Goal: Task Accomplishment & Management: Use online tool/utility

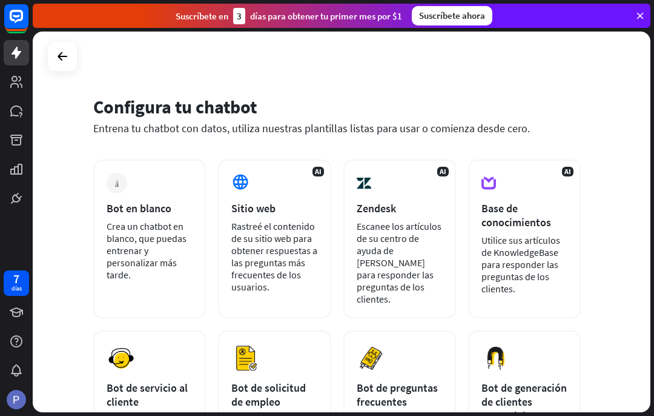
click at [135, 216] on div "más Bot en blanco Crea un chatbot en blanco, que puedas entrenar y personalizar…" at bounding box center [149, 238] width 113 height 159
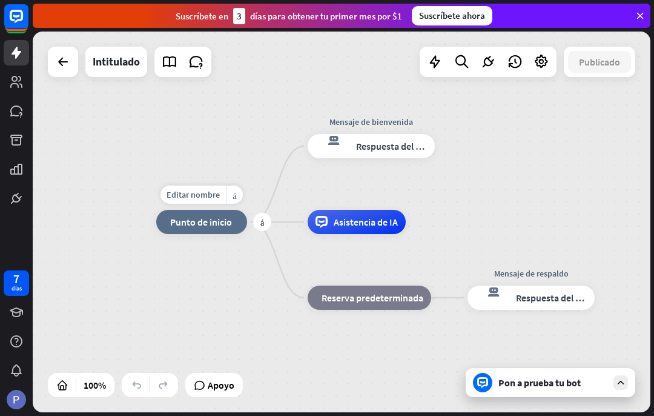
click at [207, 199] on font "Editar nombre" at bounding box center [193, 194] width 53 height 11
type input "**********"
click at [407, 147] on div "**********" at bounding box center [342, 221] width 618 height 380
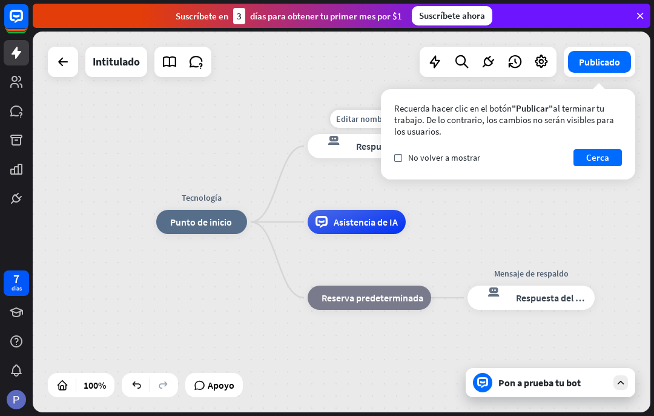
click at [328, 134] on div "Editar nombre más_horiz más respuesta del bot de bloqueo Respuesta del bot" at bounding box center [371, 146] width 127 height 24
click at [598, 150] on font "Cerca" at bounding box center [597, 157] width 23 height 17
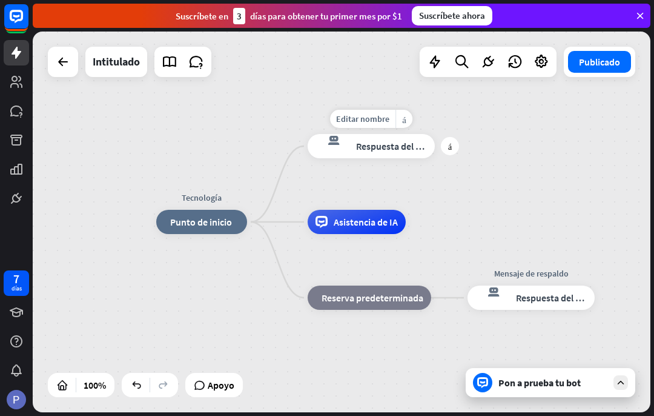
click at [401, 114] on div "más_horiz" at bounding box center [404, 119] width 17 height 18
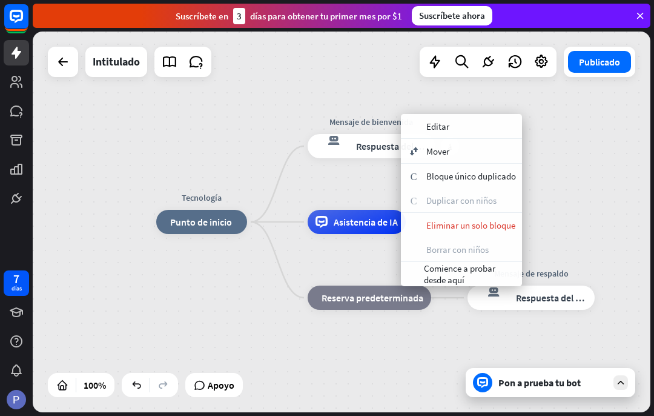
click at [462, 119] on div "apariencia Editar" at bounding box center [461, 126] width 121 height 24
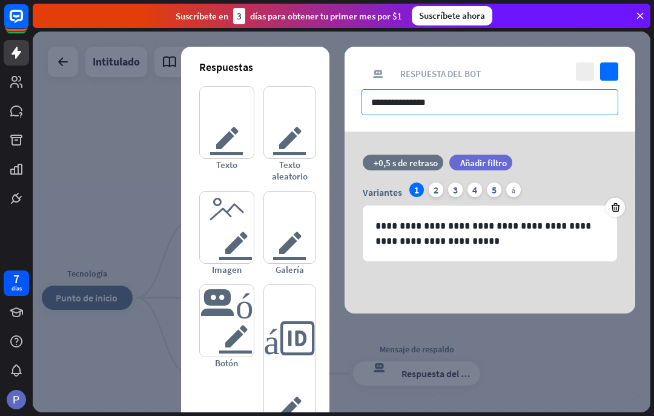
click at [485, 104] on input "**********" at bounding box center [490, 102] width 257 height 26
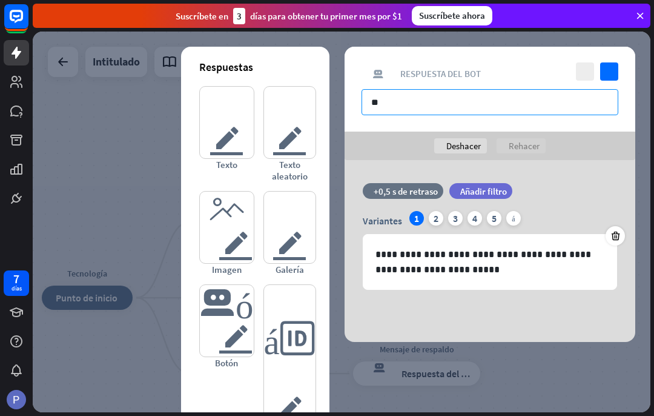
type input "*"
click at [618, 96] on input "**********" at bounding box center [490, 102] width 257 height 26
click at [599, 102] on input "**********" at bounding box center [490, 102] width 257 height 26
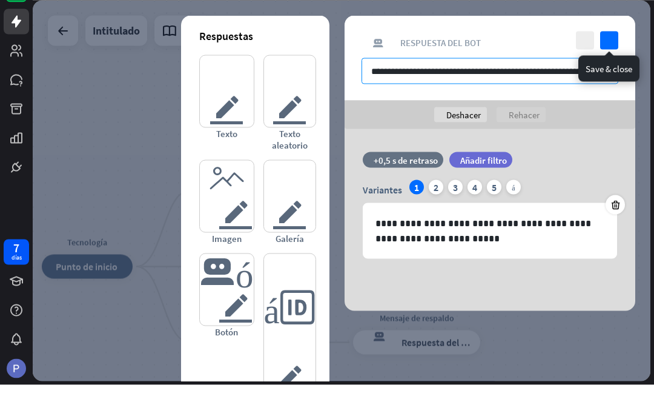
type input "**********"
click at [601, 62] on icon "controlar" at bounding box center [609, 71] width 18 height 18
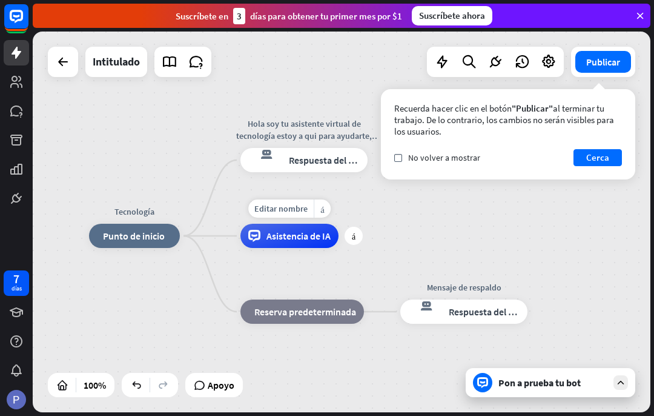
click at [294, 211] on font "Editar nombre" at bounding box center [280, 208] width 53 height 11
click at [501, 223] on div "Tecnología inicio_2 Punto de inicio Hola soy tu asistente virtual de tecnología…" at bounding box center [342, 221] width 618 height 380
click at [127, 65] on font "Intitulado" at bounding box center [116, 62] width 47 height 14
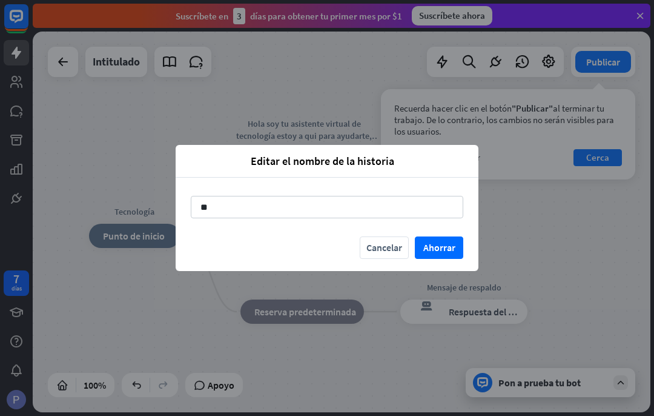
type input "*"
type input "**********"
click at [449, 240] on font "Ahorrar" at bounding box center [439, 247] width 32 height 21
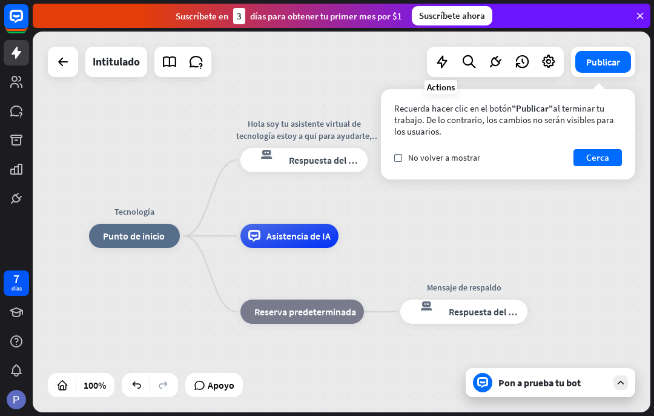
click at [444, 58] on icon at bounding box center [442, 62] width 16 height 16
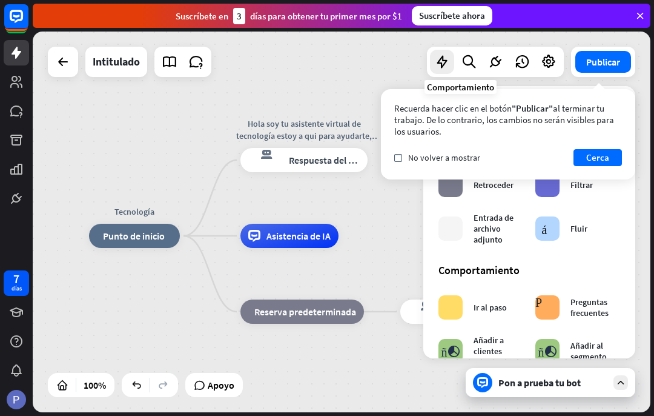
click at [594, 156] on font "Cerca" at bounding box center [597, 157] width 23 height 12
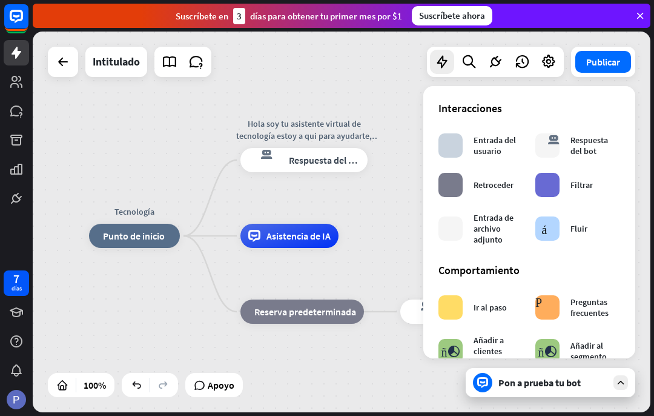
click at [578, 142] on font "Respuesta del bot" at bounding box center [590, 145] width 38 height 22
click at [470, 61] on icon at bounding box center [469, 62] width 16 height 16
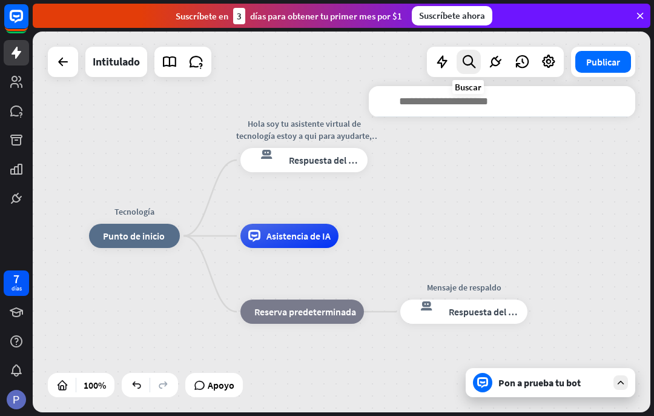
click at [491, 61] on icon at bounding box center [496, 62] width 16 height 16
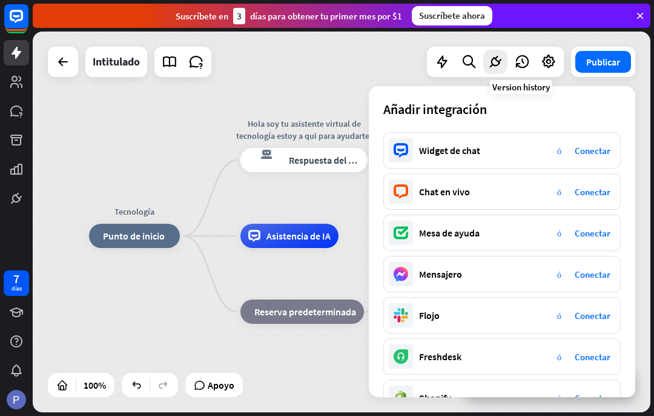
click at [520, 55] on icon at bounding box center [522, 62] width 16 height 16
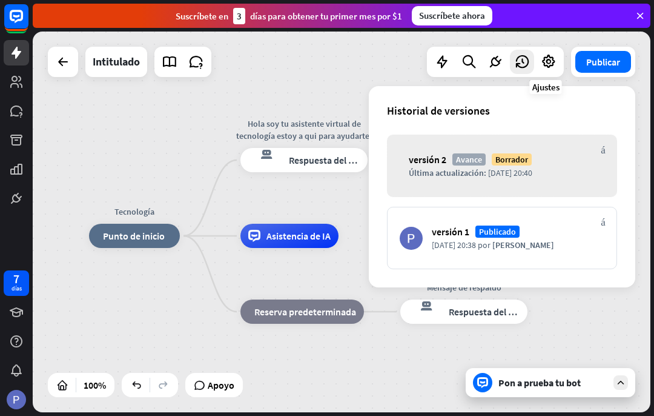
click at [546, 62] on icon at bounding box center [549, 62] width 16 height 16
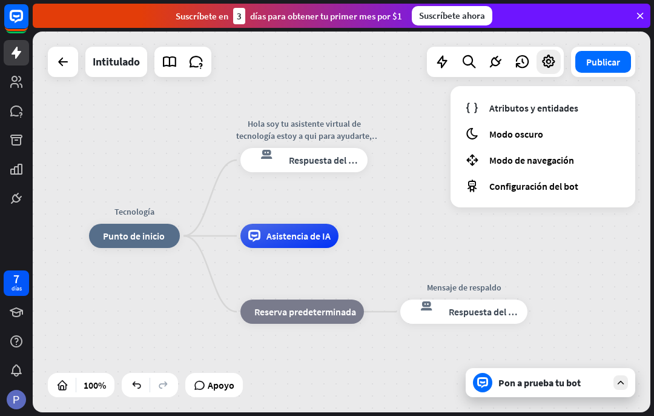
click at [424, 217] on div "Tecnología inicio_2 Punto de inicio Hola soy tu asistente virtual de tecnología…" at bounding box center [342, 221] width 618 height 380
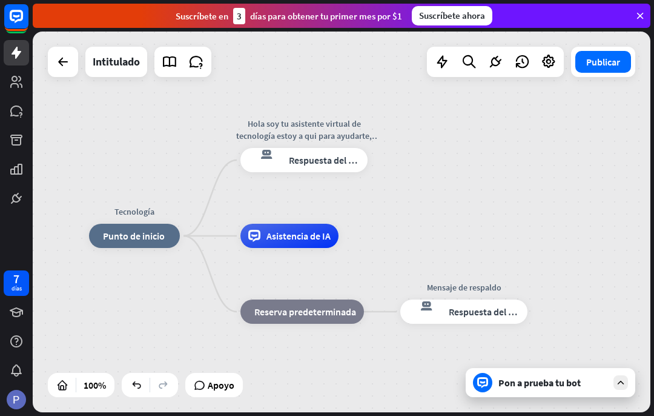
click at [519, 388] on font "Pon a prueba tu bot" at bounding box center [540, 382] width 82 height 12
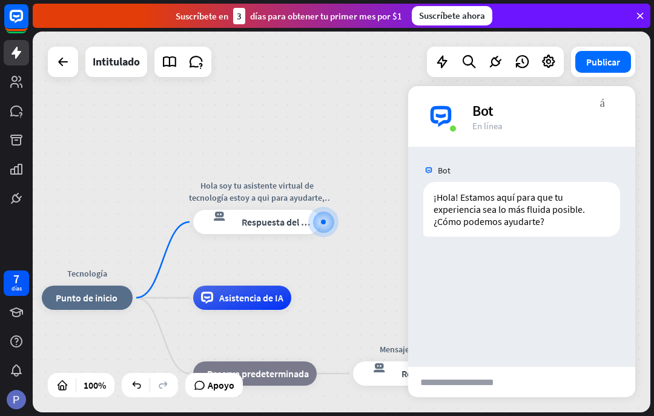
click at [550, 377] on font "enviar" at bounding box center [583, 381] width 87 height 15
click at [503, 383] on input "text" at bounding box center [467, 381] width 119 height 30
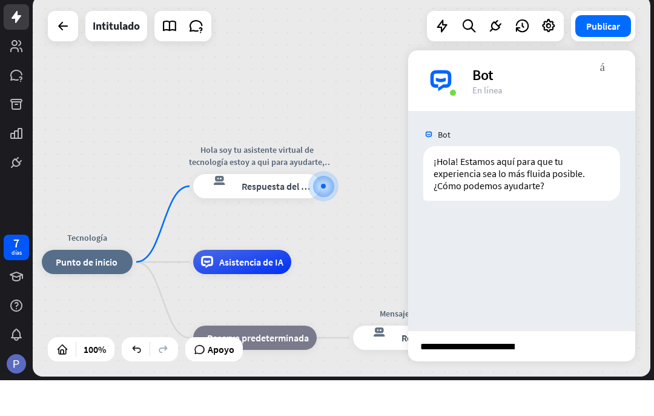
type input "**********"
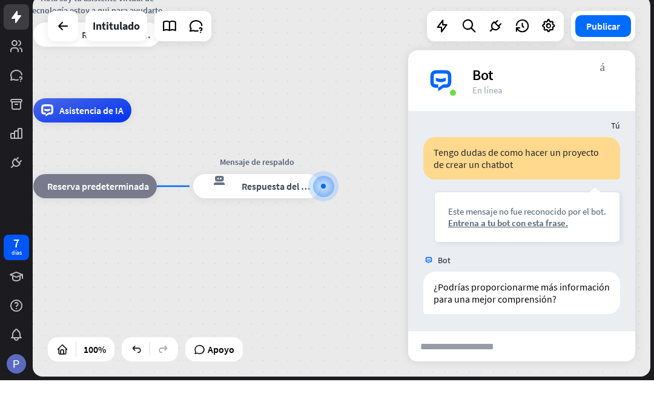
scroll to position [94, 0]
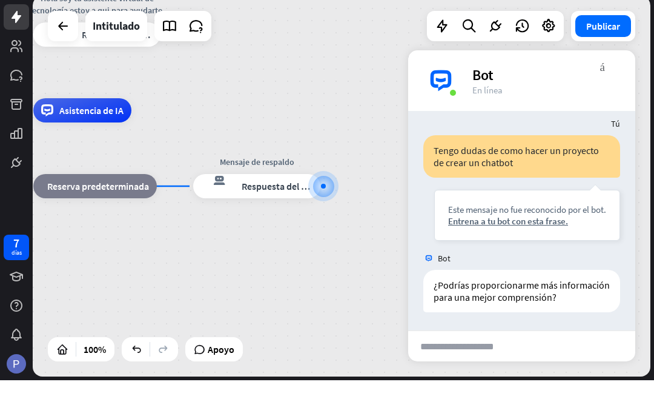
click at [542, 251] on font "Entrena a tu bot con esta frase." at bounding box center [508, 257] width 120 height 12
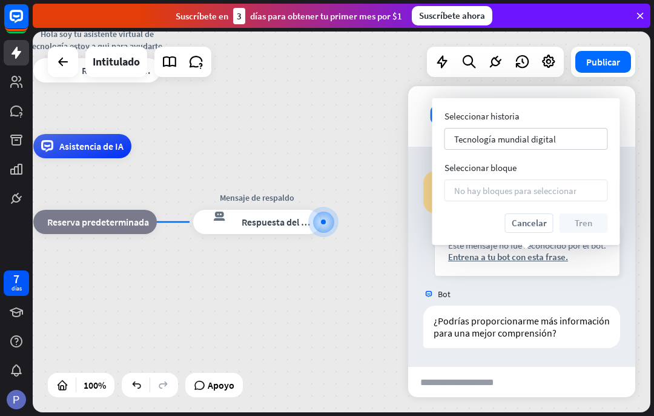
click at [569, 134] on div "Tecnología mundial digital flecha_abajo" at bounding box center [527, 139] width 164 height 22
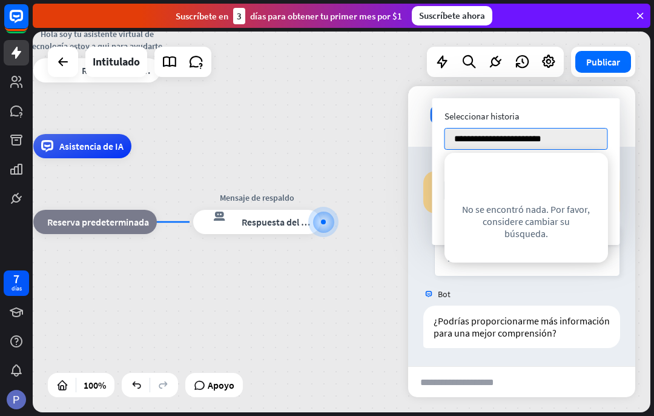
type input "**********"
click at [385, 145] on div "Tecnología inicio_2 Punto de inicio Hola soy tu asistente virtual de tecnología…" at bounding box center [342, 221] width 618 height 380
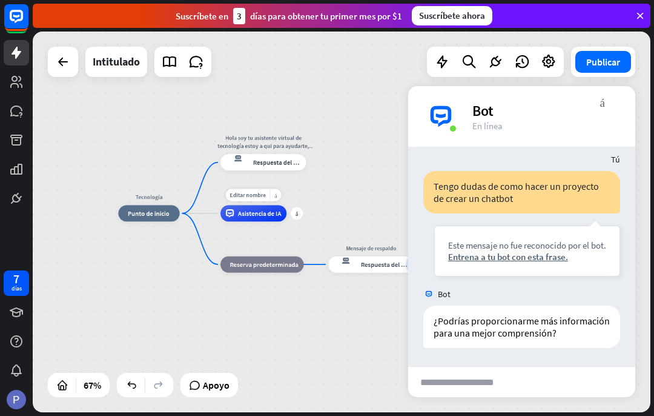
click at [254, 193] on font "Editar nombre" at bounding box center [248, 194] width 36 height 7
click at [349, 177] on div "Tecnología inicio_2 Punto de inicio Hola soy tu asistente virtual de tecnología…" at bounding box center [342, 221] width 618 height 380
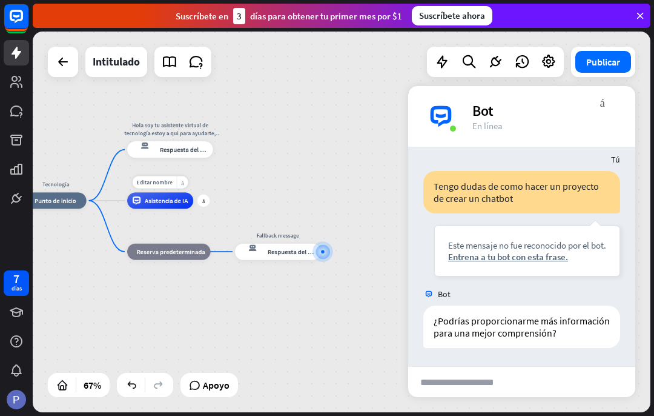
click at [323, 316] on div "Tecnología inicio_2 Punto de inicio Hola soy tu asistente virtual de tecnología…" at bounding box center [233, 328] width 417 height 256
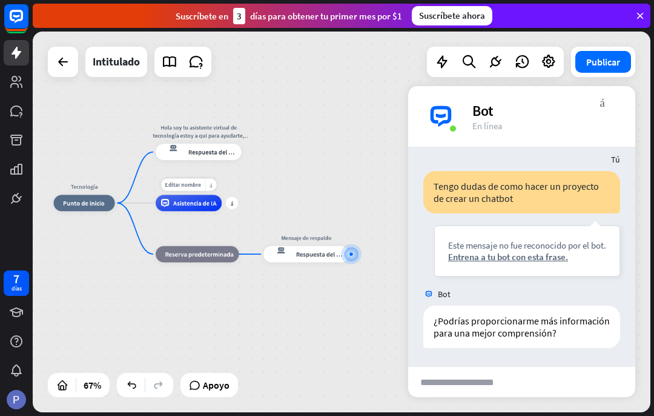
click at [550, 59] on icon at bounding box center [549, 62] width 16 height 16
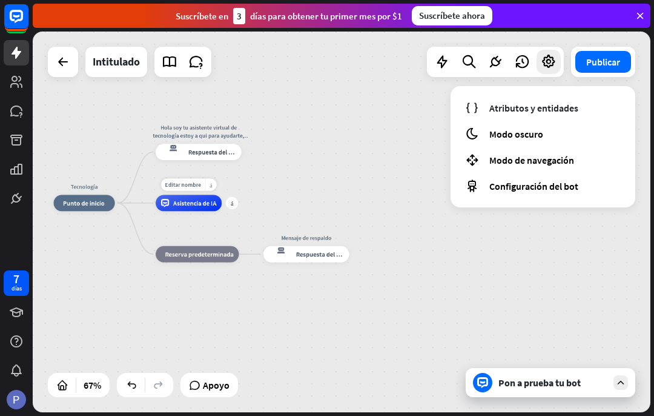
click at [560, 187] on font "Configuración del bot" at bounding box center [533, 186] width 89 height 12
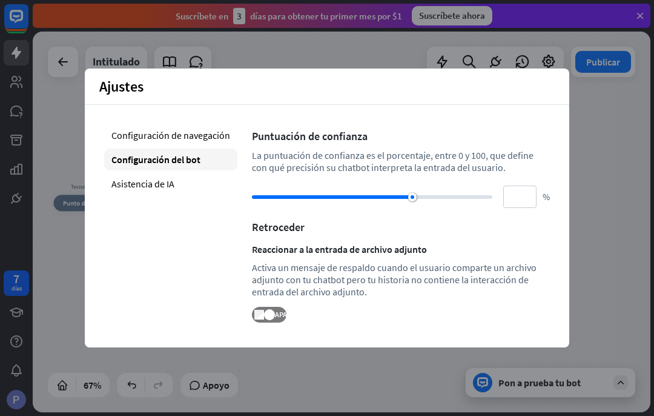
click at [125, 188] on font "Asistencia de IA" at bounding box center [142, 183] width 63 height 12
type input "**"
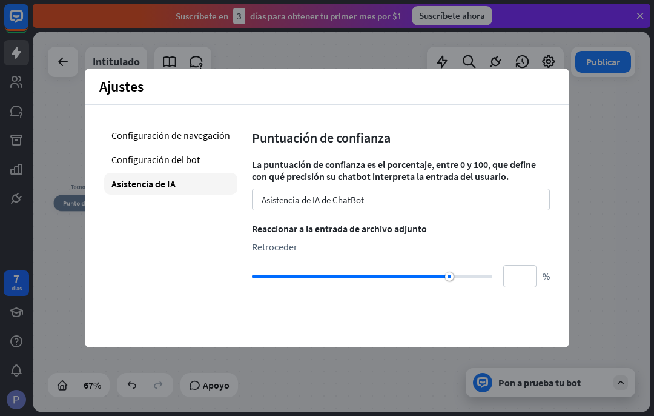
click at [207, 138] on font "Configuración de navegación" at bounding box center [170, 135] width 119 height 12
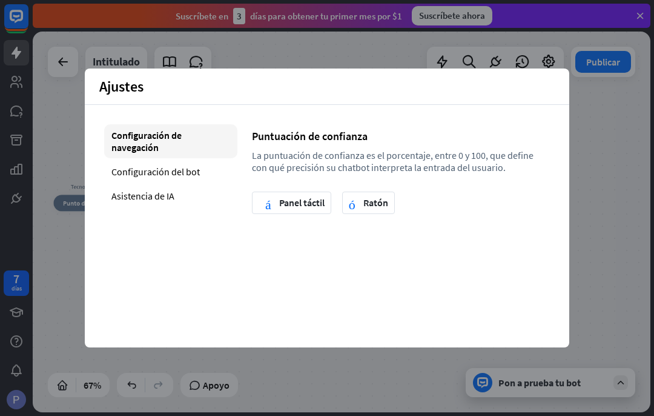
click at [195, 170] on font "Configuración del bot" at bounding box center [155, 171] width 88 height 12
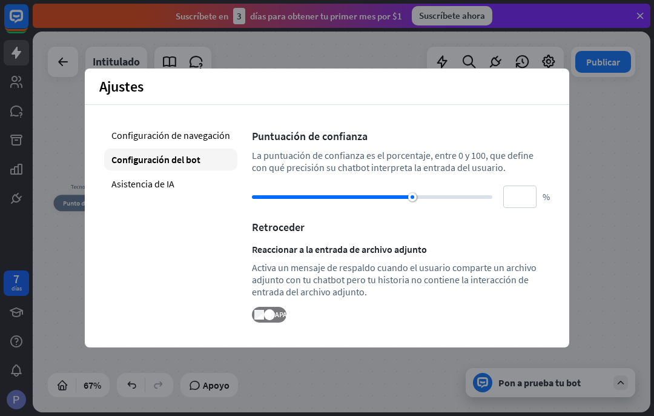
click at [604, 165] on div "Tecnología inicio_2 Punto de inicio Hola soy tu asistente virtual de tecnología…" at bounding box center [342, 221] width 618 height 380
click at [605, 142] on div "Tecnología inicio_2 Punto de inicio Hola soy tu asistente virtual de tecnología…" at bounding box center [342, 221] width 618 height 380
click at [132, 91] on font "Ajustes" at bounding box center [121, 86] width 44 height 19
click at [591, 127] on div "Tecnología inicio_2 Punto de inicio Hola soy tu asistente virtual de tecnología…" at bounding box center [342, 221] width 618 height 380
click at [599, 156] on div "Tecnología inicio_2 Punto de inicio Hola soy tu asistente virtual de tecnología…" at bounding box center [342, 221] width 618 height 380
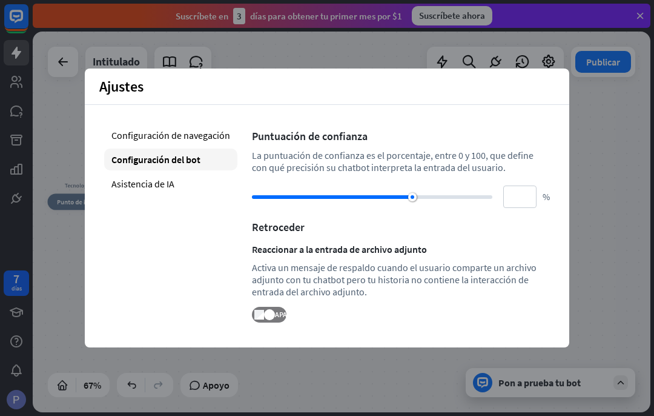
click at [600, 144] on div "Tecnología inicio_2 Punto de inicio Hola soy tu asistente virtual de tecnología…" at bounding box center [342, 221] width 618 height 380
click at [125, 100] on div "Ajustes cerca" at bounding box center [327, 86] width 485 height 36
click at [343, 62] on div "Tecnología inicio_2 Punto de inicio Hola soy tu asistente virtual de tecnología…" at bounding box center [342, 221] width 618 height 380
click at [343, 64] on div "Tecnología inicio_2 Punto de inicio Hola soy tu asistente virtual de tecnología…" at bounding box center [342, 221] width 618 height 380
click at [159, 193] on div "Asistencia de IA" at bounding box center [170, 184] width 133 height 22
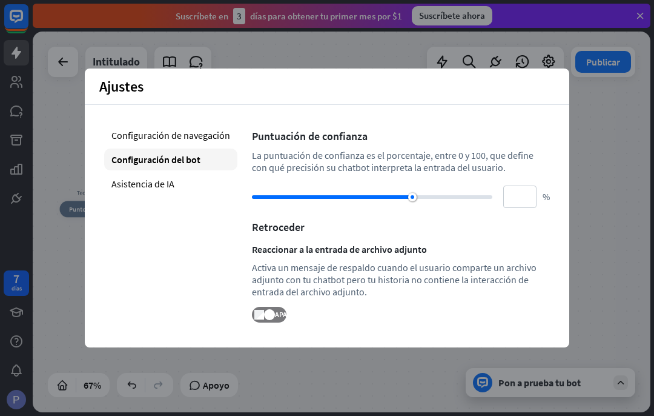
type input "**"
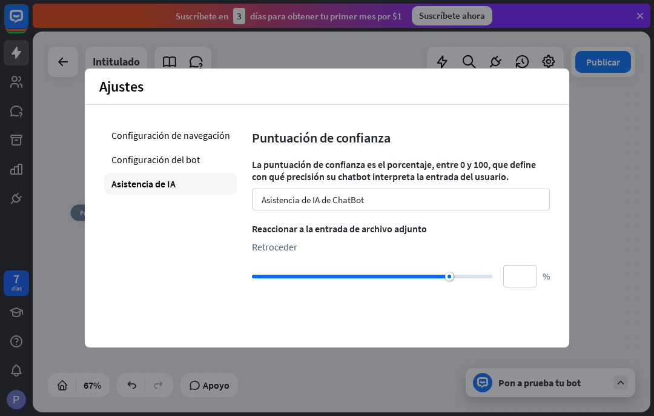
click at [603, 176] on div "Tecnología inicio_2 Punto de inicio Hola soy tu asistente virtual de tecnología…" at bounding box center [342, 221] width 618 height 380
click at [595, 137] on div "Tecnología inicio_2 Punto de inicio Hola soy tu asistente virtual de tecnología…" at bounding box center [342, 221] width 618 height 380
click at [597, 147] on div "Tecnología inicio_2 Punto de inicio Hola soy tu asistente virtual de tecnología…" at bounding box center [342, 221] width 618 height 380
click at [597, 148] on div "Tecnología inicio_2 Punto de inicio Hola soy tu asistente virtual de tecnología…" at bounding box center [342, 221] width 618 height 380
click at [612, 124] on div "Tecnología inicio_2 Punto de inicio Hola soy tu asistente virtual de tecnología…" at bounding box center [342, 221] width 618 height 380
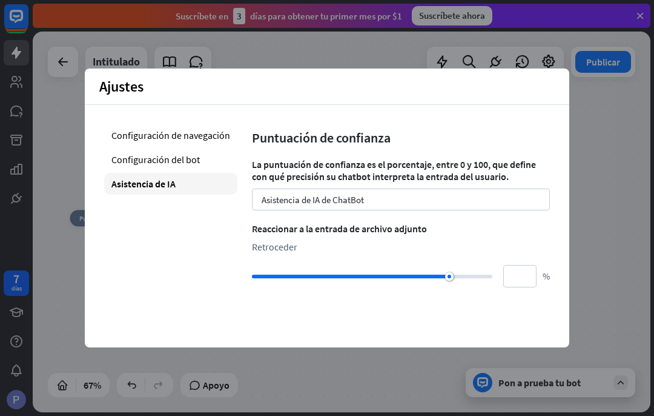
click at [132, 138] on font "Configuración de navegación" at bounding box center [170, 135] width 119 height 12
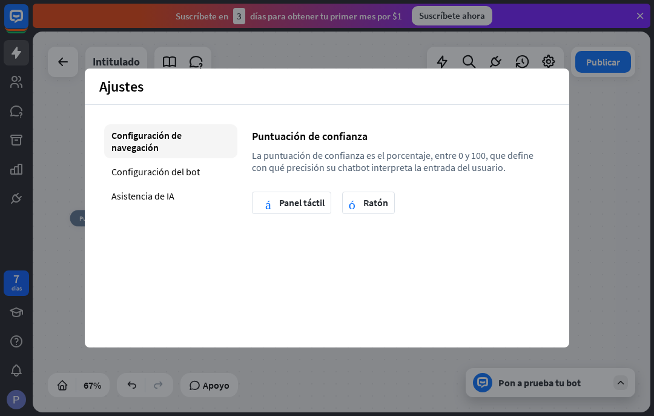
click at [318, 192] on font "Panel táctil" at bounding box center [301, 202] width 45 height 21
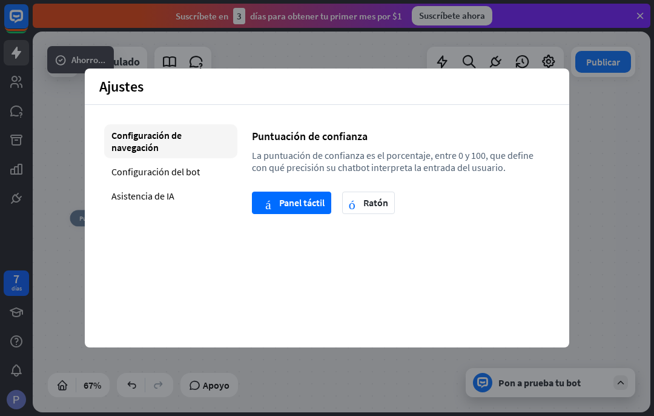
click at [378, 202] on font "Ratón" at bounding box center [375, 202] width 25 height 12
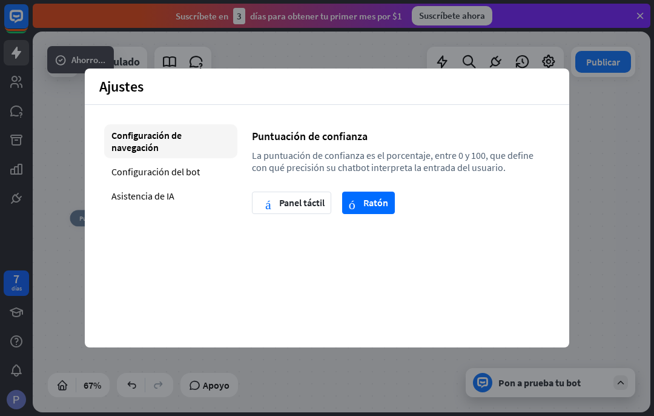
click at [119, 174] on font "Configuración del bot" at bounding box center [155, 171] width 88 height 12
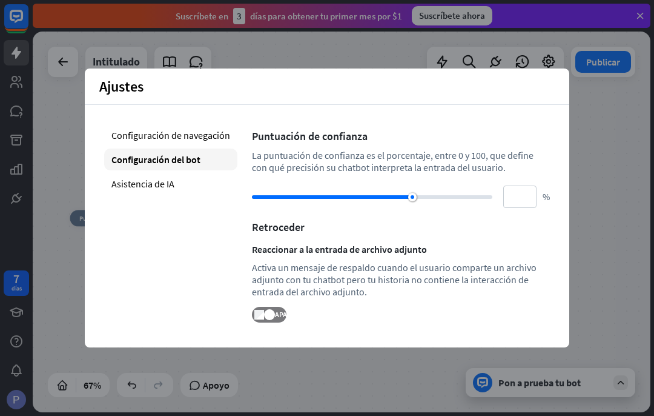
click at [583, 176] on div "Tecnología inicio_2 Punto de inicio Hola soy tu asistente virtual de tecnología…" at bounding box center [342, 221] width 618 height 380
click at [589, 158] on div "Tecnología inicio_2 Punto de inicio Hola soy tu asistente virtual de tecnología…" at bounding box center [342, 221] width 618 height 380
click at [53, 71] on div at bounding box center [63, 62] width 24 height 24
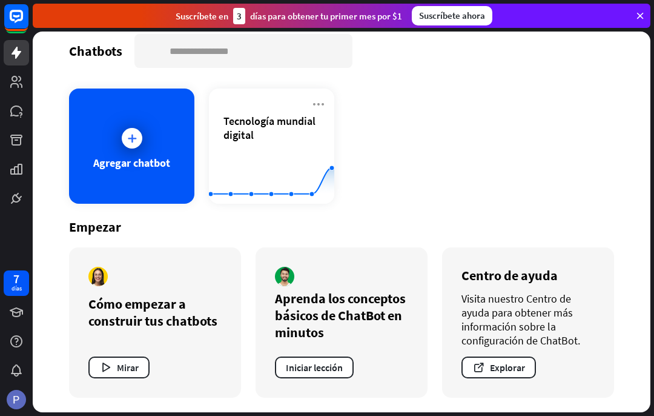
scroll to position [12, 0]
click at [125, 359] on button "Mirar" at bounding box center [118, 367] width 61 height 22
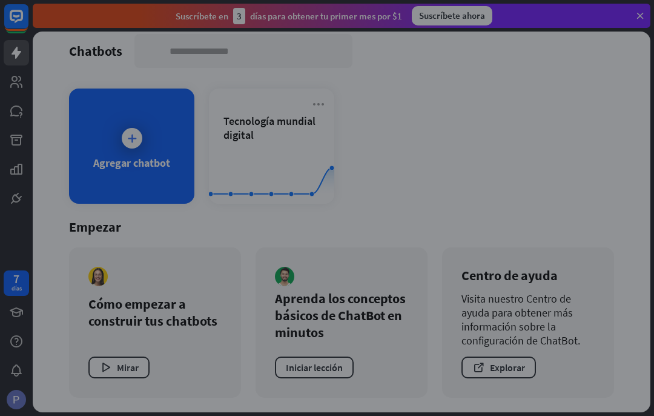
click at [123, 369] on div "cargador" at bounding box center [327, 208] width 654 height 416
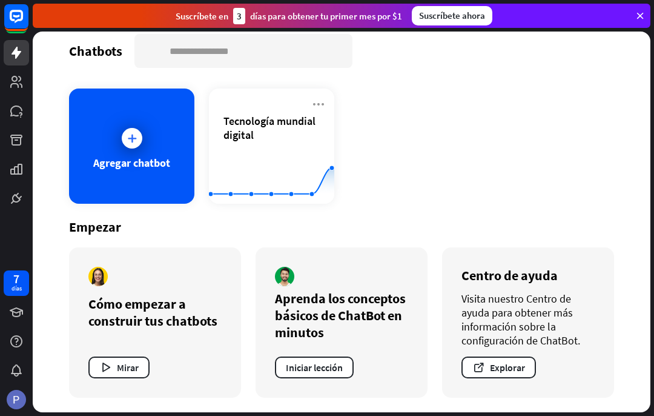
click at [112, 360] on button "Mirar" at bounding box center [118, 367] width 61 height 22
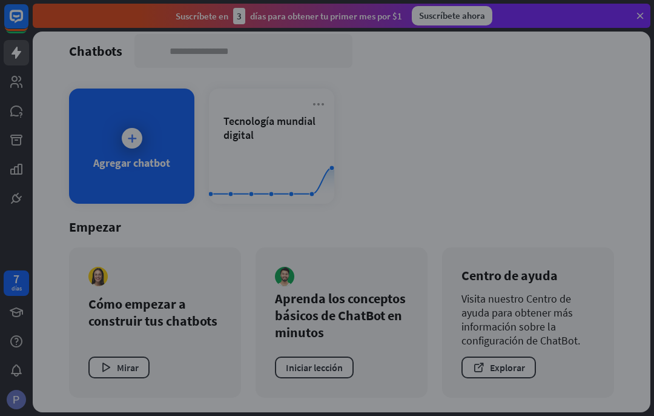
click at [595, 162] on div "cerca" at bounding box center [327, 208] width 654 height 416
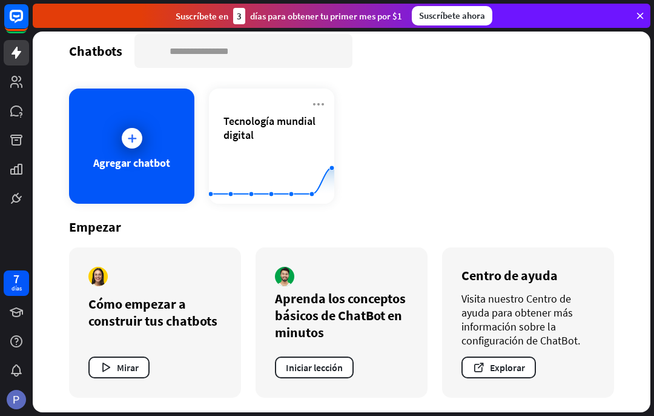
click at [4, 19] on rect at bounding box center [16, 16] width 24 height 24
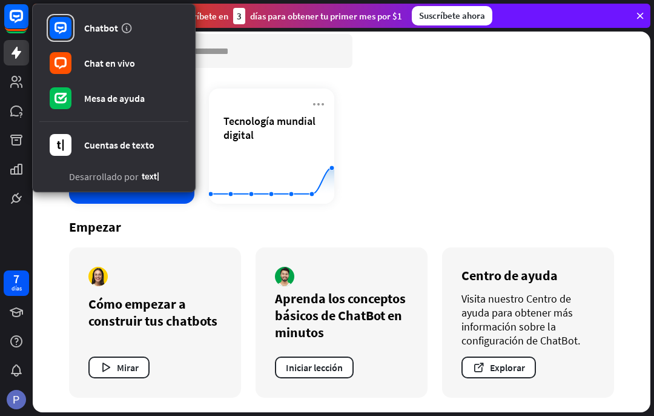
click at [64, 28] on rect at bounding box center [61, 28] width 22 height 22
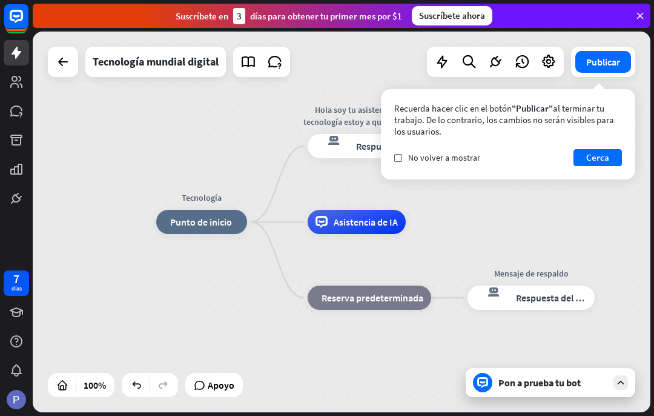
click at [229, 130] on div "Tecnología inicio_2 Punto de inicio Hola soy tu asistente virtual de tecnología…" at bounding box center [342, 221] width 618 height 380
click at [23, 18] on icon at bounding box center [16, 16] width 13 height 13
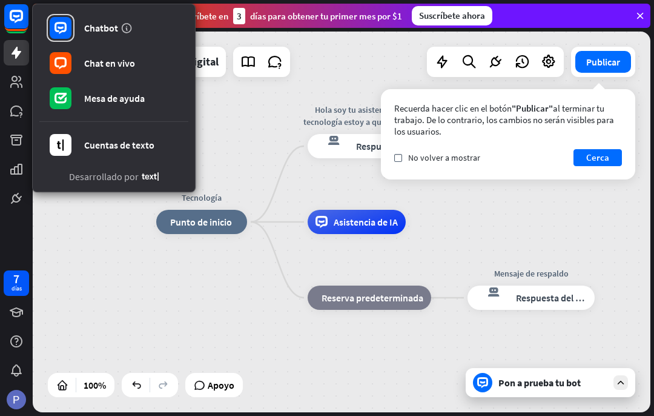
click at [111, 25] on font "Chatbot" at bounding box center [101, 28] width 34 height 12
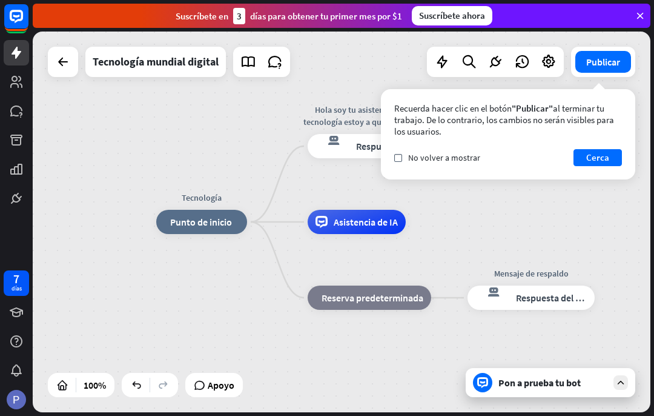
click at [618, 55] on button "Publicar" at bounding box center [603, 62] width 56 height 22
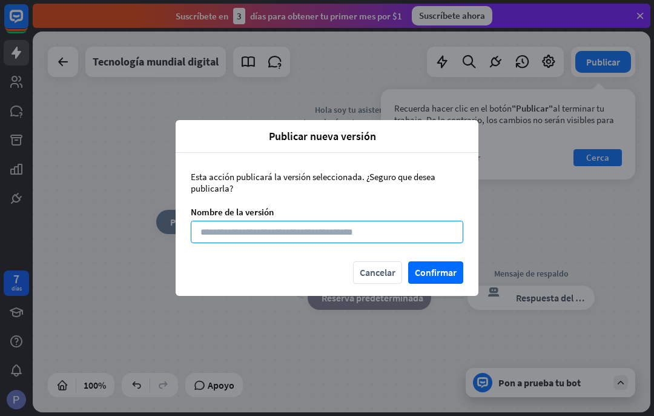
click at [373, 237] on input at bounding box center [327, 231] width 273 height 22
type input "*"
type input "********"
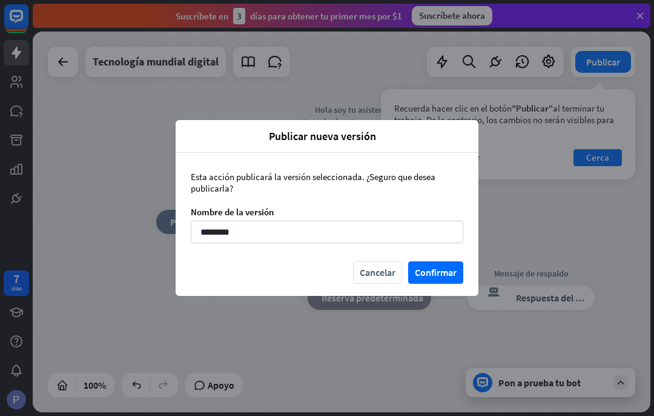
click at [438, 270] on font "Confirmar" at bounding box center [436, 272] width 42 height 12
